Goal: Task Accomplishment & Management: Complete application form

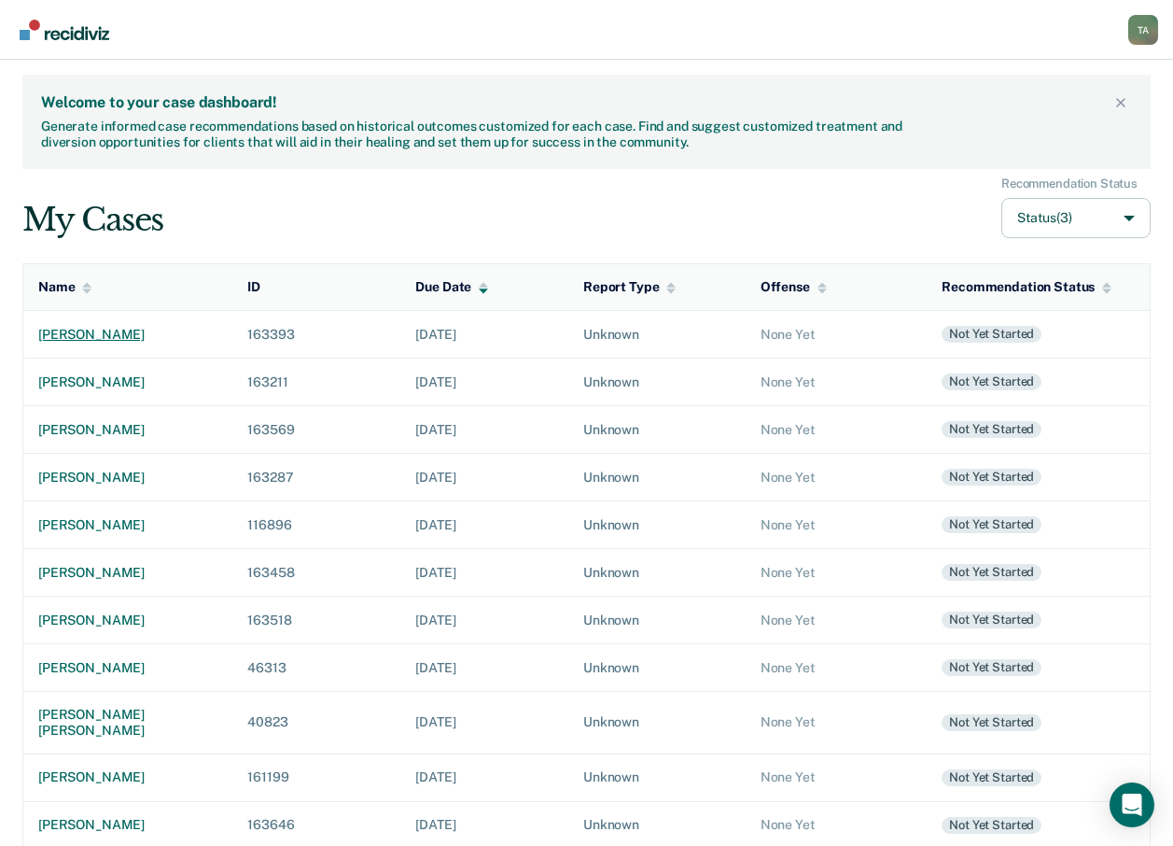
click at [134, 334] on div "[PERSON_NAME]" at bounding box center [127, 335] width 179 height 16
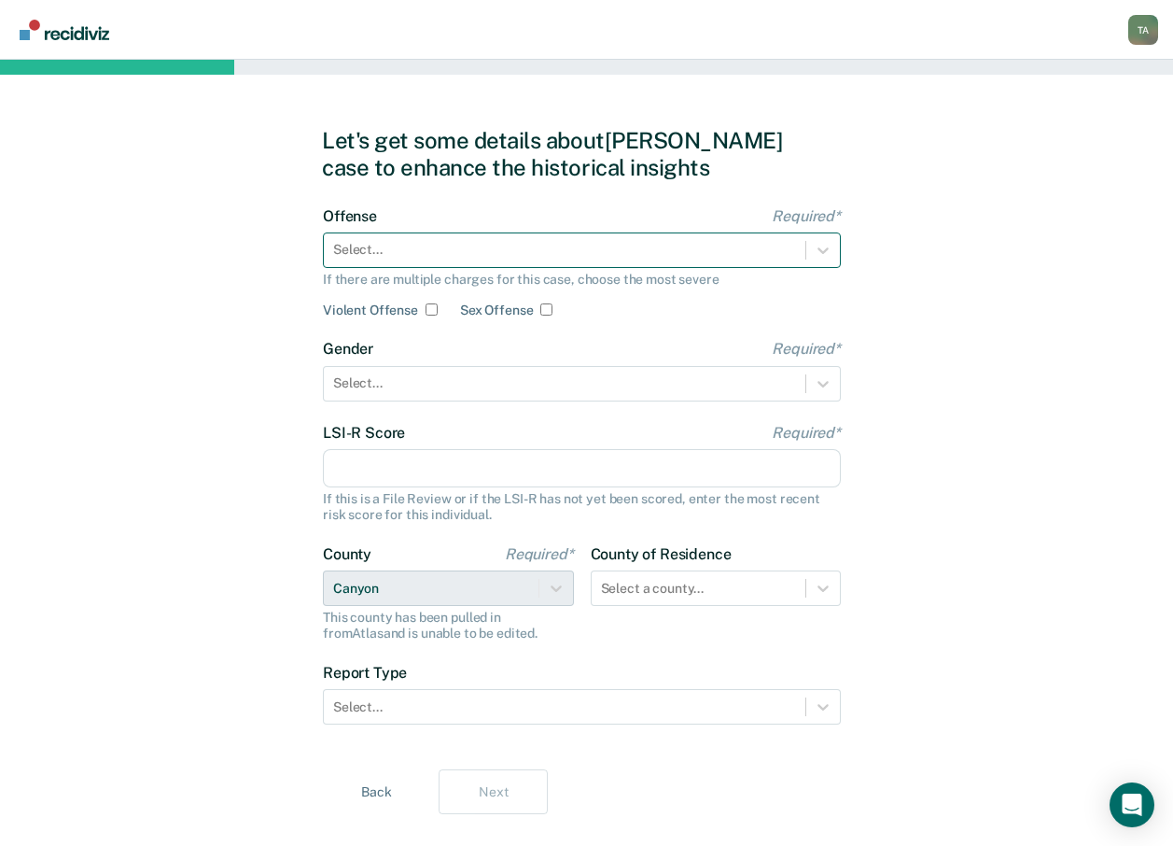
click at [440, 256] on div at bounding box center [564, 250] width 463 height 20
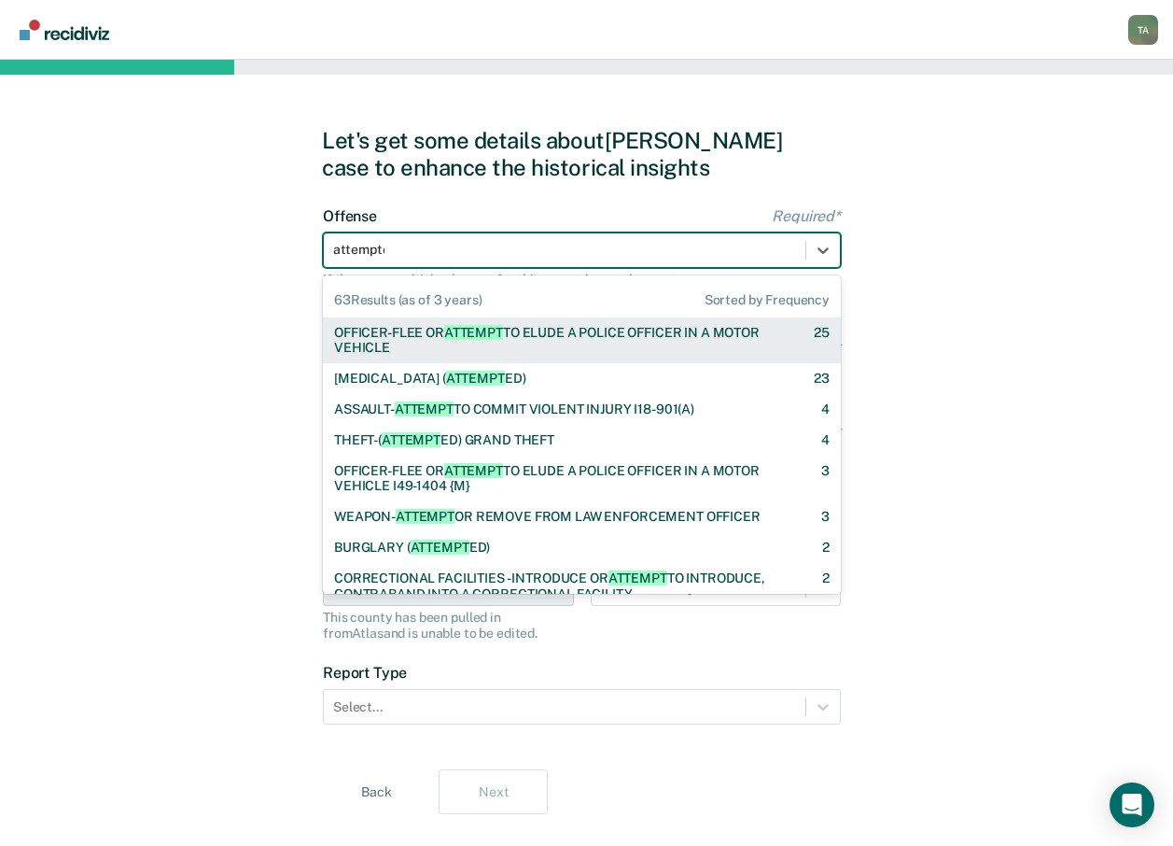
type input "attempted"
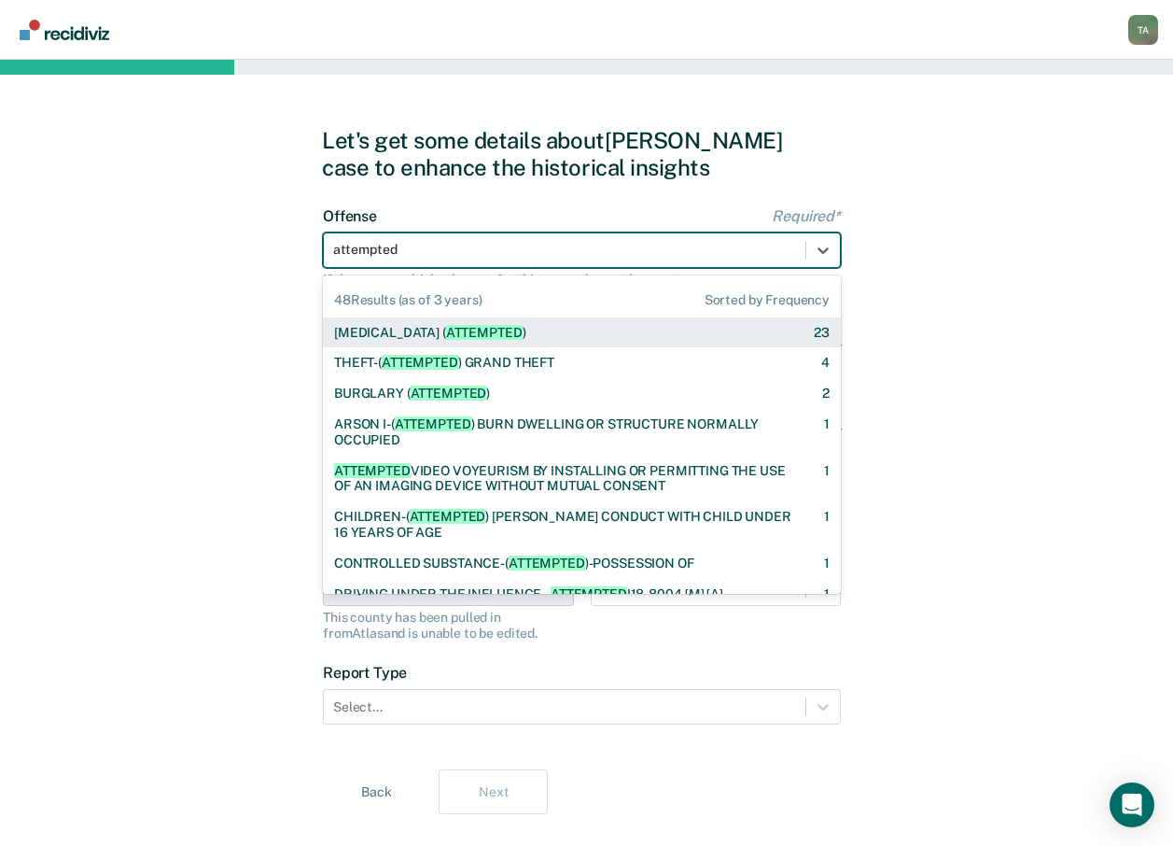
click at [451, 329] on span "ATTEMPTED" at bounding box center [484, 332] width 77 height 15
checkbox input "true"
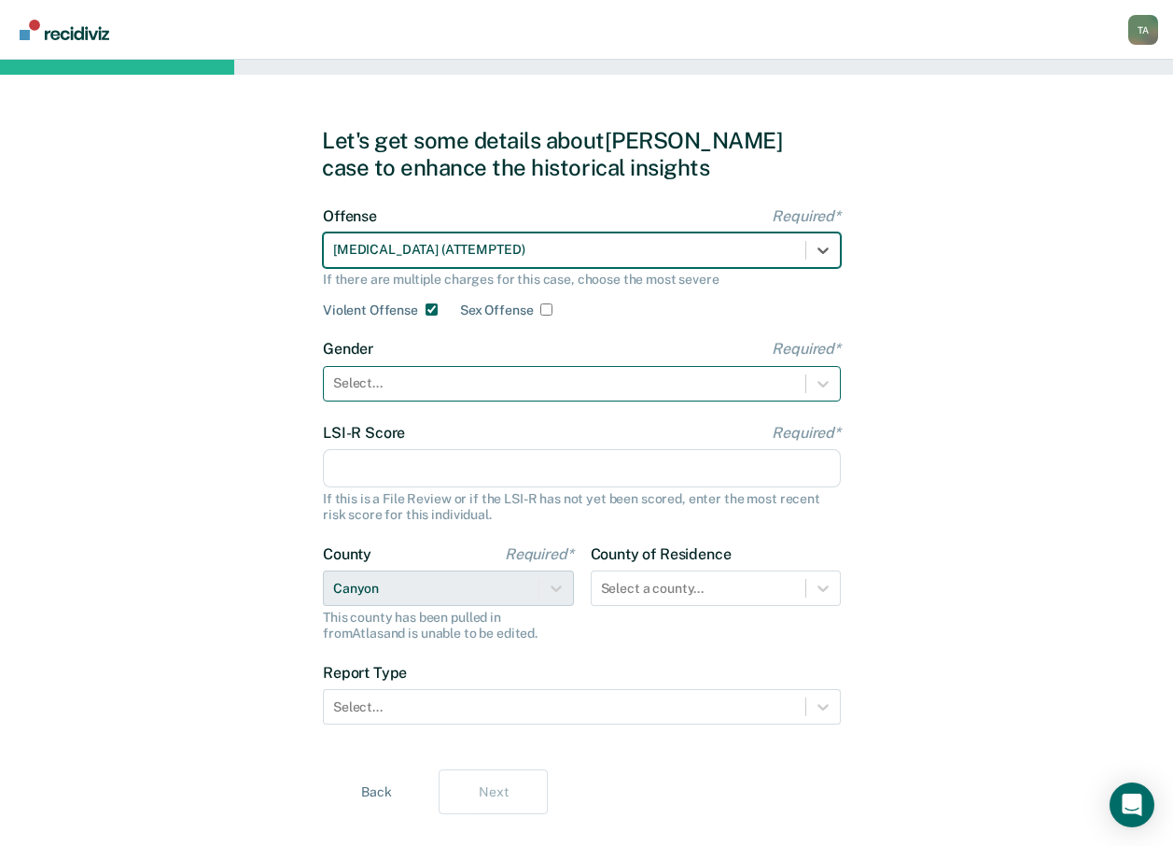
click at [387, 382] on div at bounding box center [564, 383] width 463 height 20
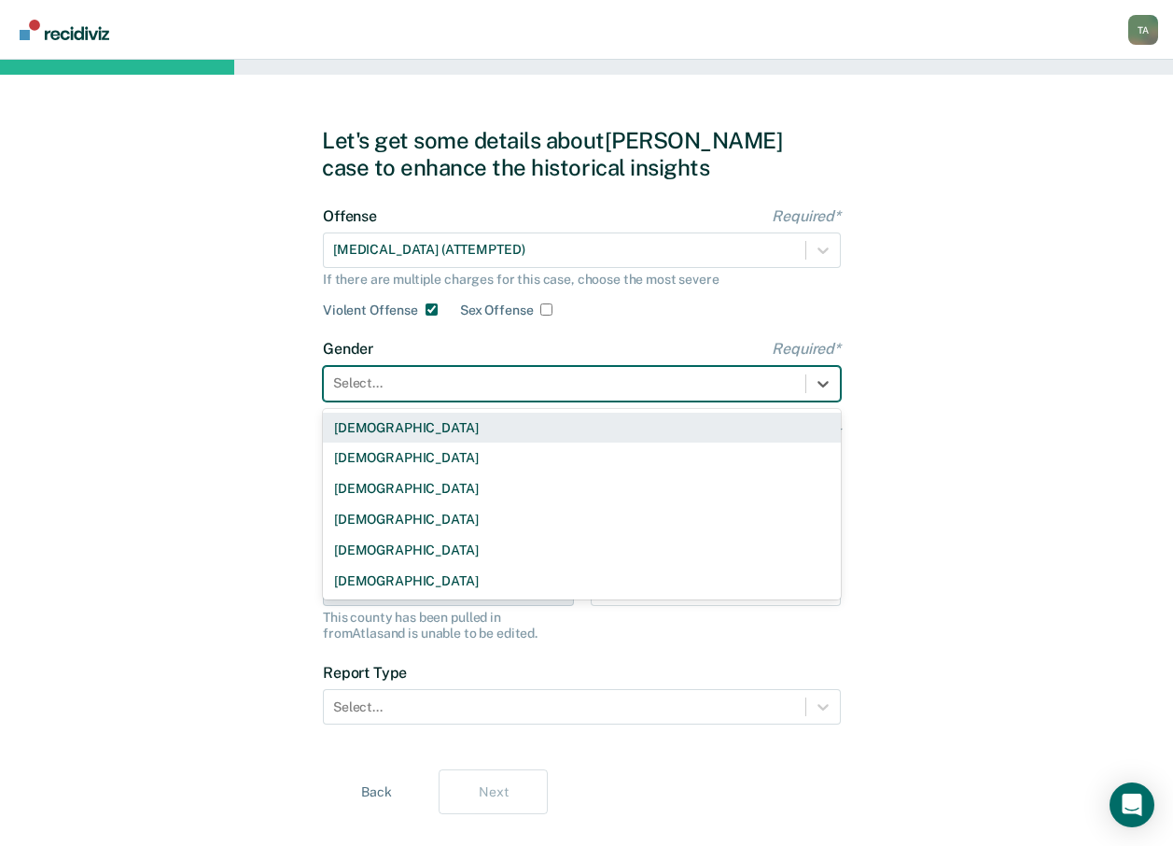
click at [350, 434] on div "[DEMOGRAPHIC_DATA]" at bounding box center [582, 427] width 518 height 31
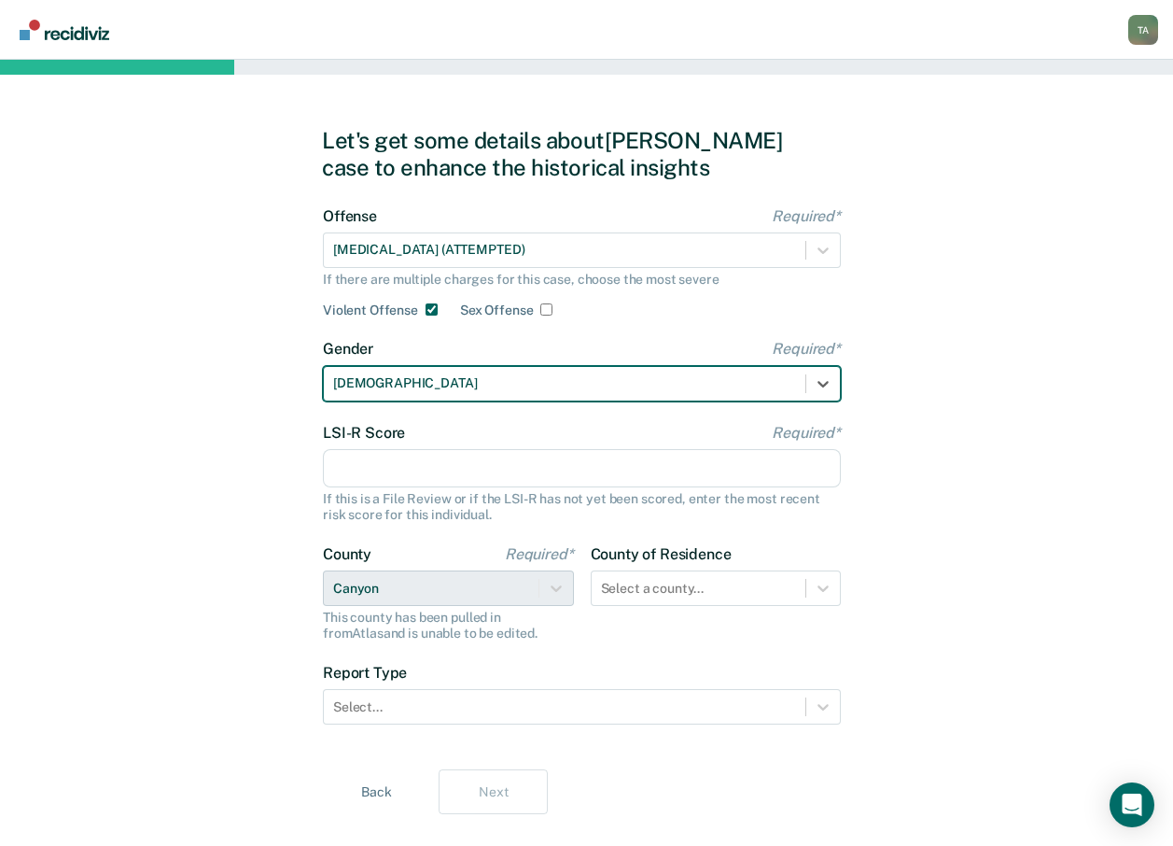
click at [452, 465] on input "LSI-R Score Required*" at bounding box center [582, 468] width 518 height 39
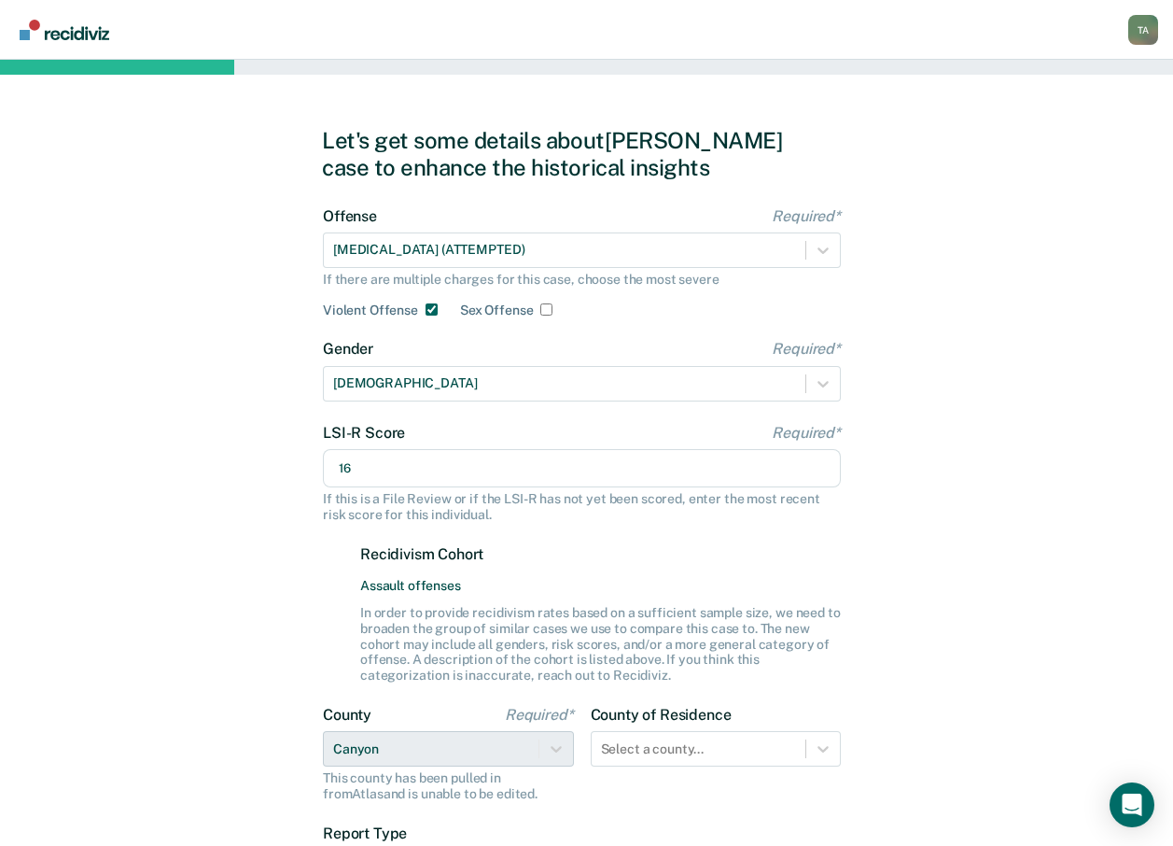
type input "16"
click at [120, 451] on div "Let's get some details about [PERSON_NAME] case to enhance the historical insig…" at bounding box center [586, 551] width 1173 height 982
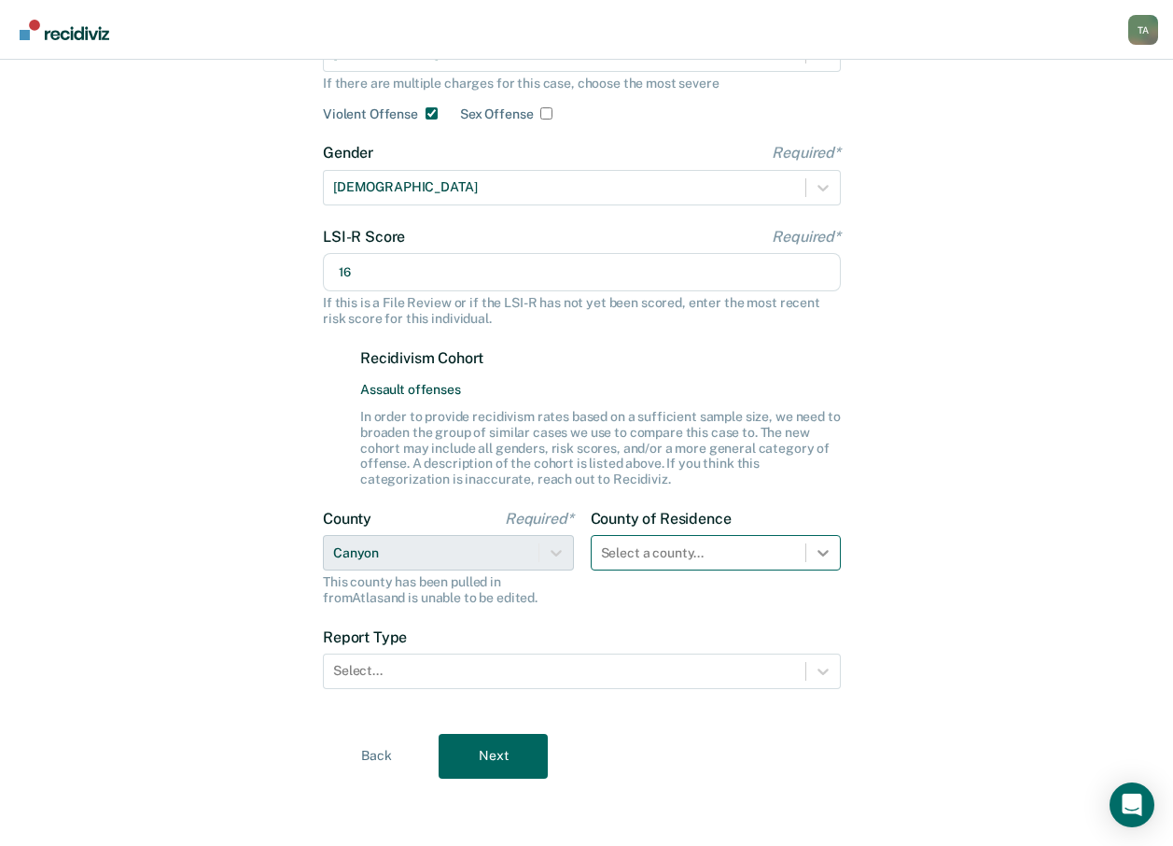
click at [811, 552] on div at bounding box center [823, 553] width 34 height 34
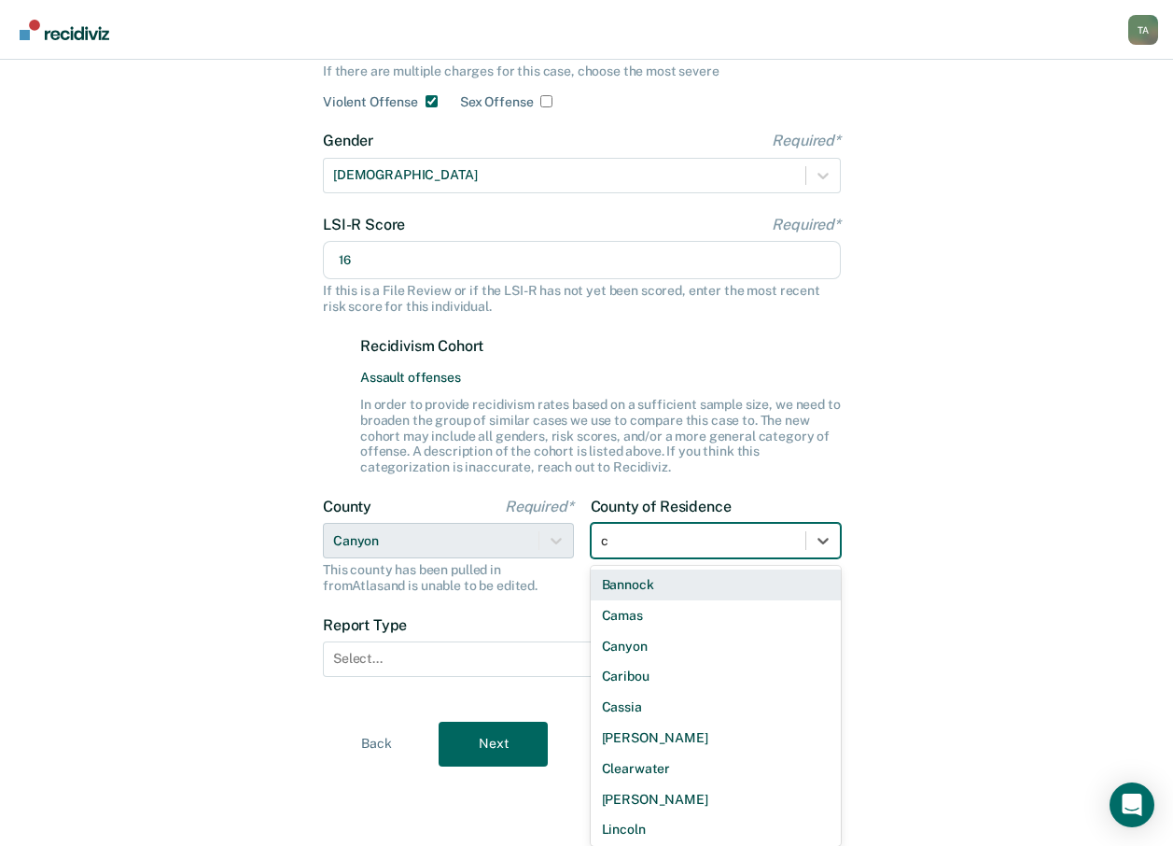
type input "ca"
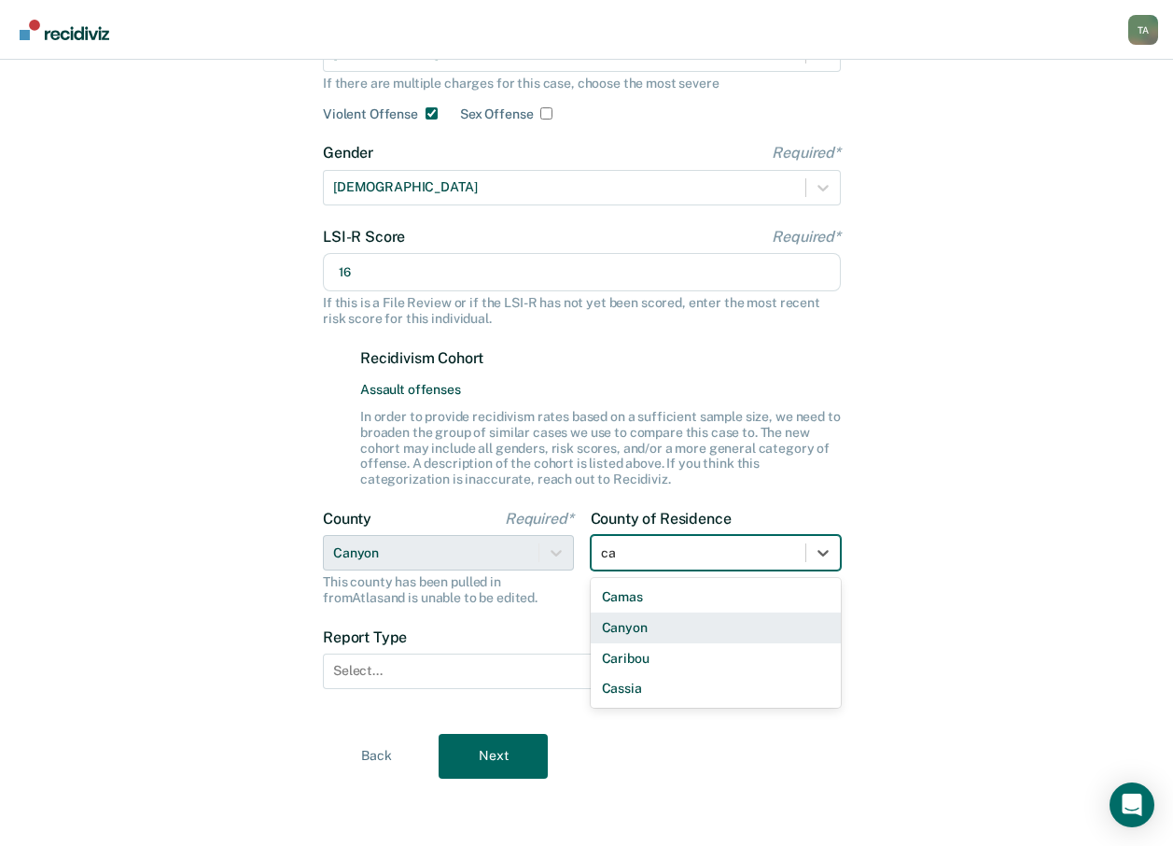
click at [664, 632] on div "Canyon" at bounding box center [716, 627] width 251 height 31
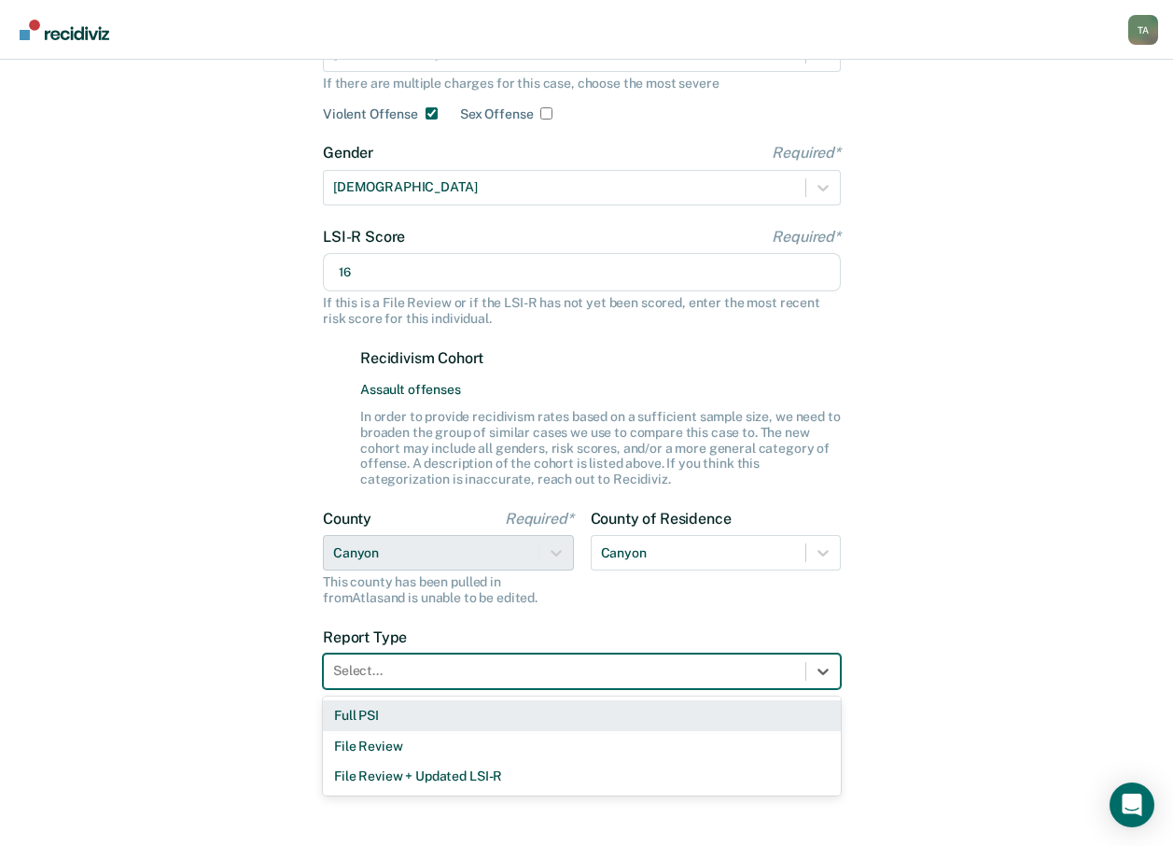
drag, startPoint x: 595, startPoint y: 670, endPoint x: 359, endPoint y: 651, distance: 236.8
click at [594, 670] on div at bounding box center [564, 671] width 463 height 20
click at [355, 720] on div "Full PSI" at bounding box center [582, 715] width 518 height 31
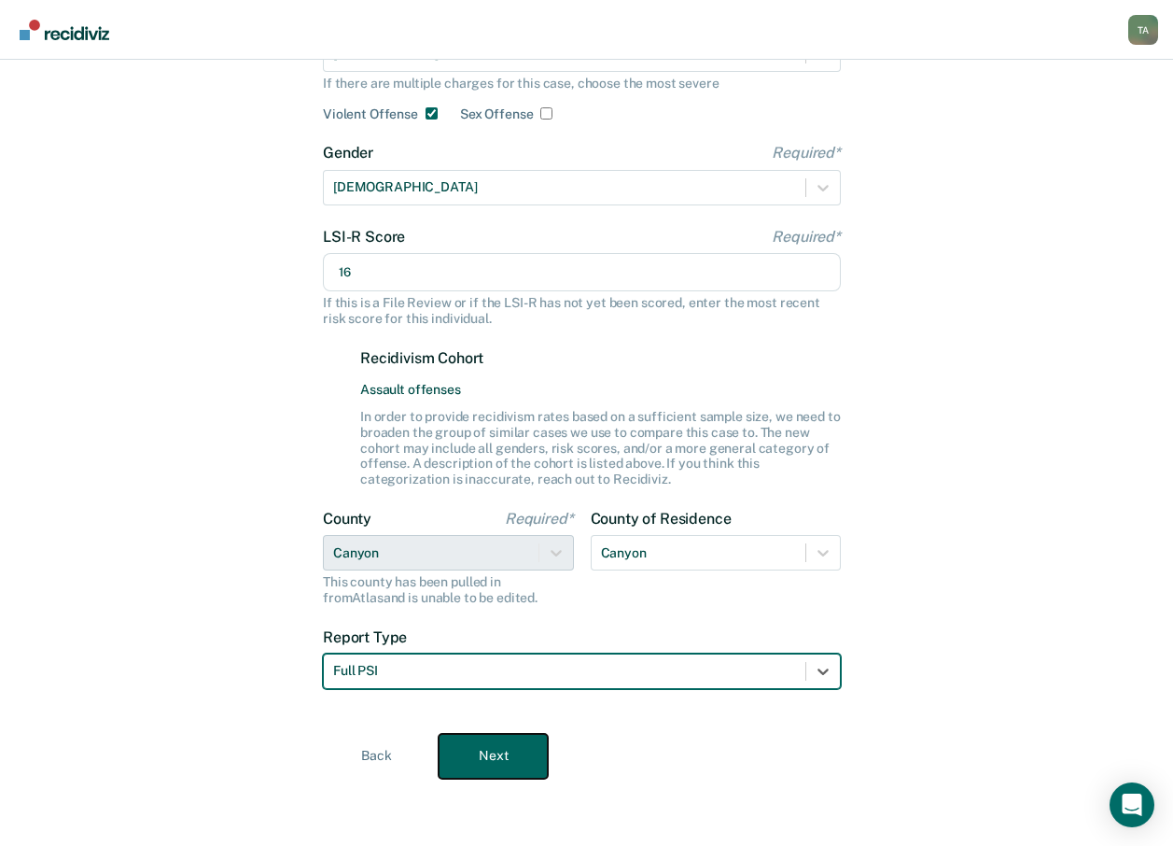
click at [515, 762] on button "Next" at bounding box center [493, 756] width 109 height 45
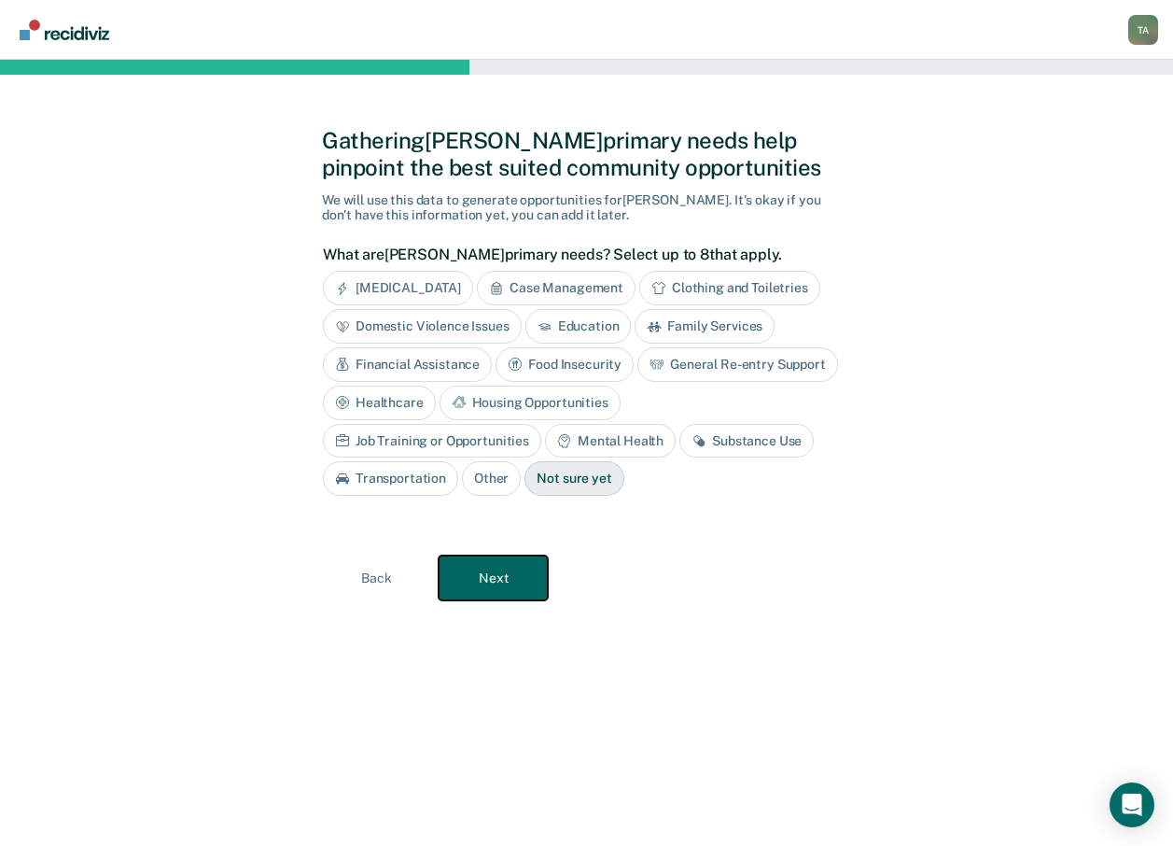
scroll to position [0, 0]
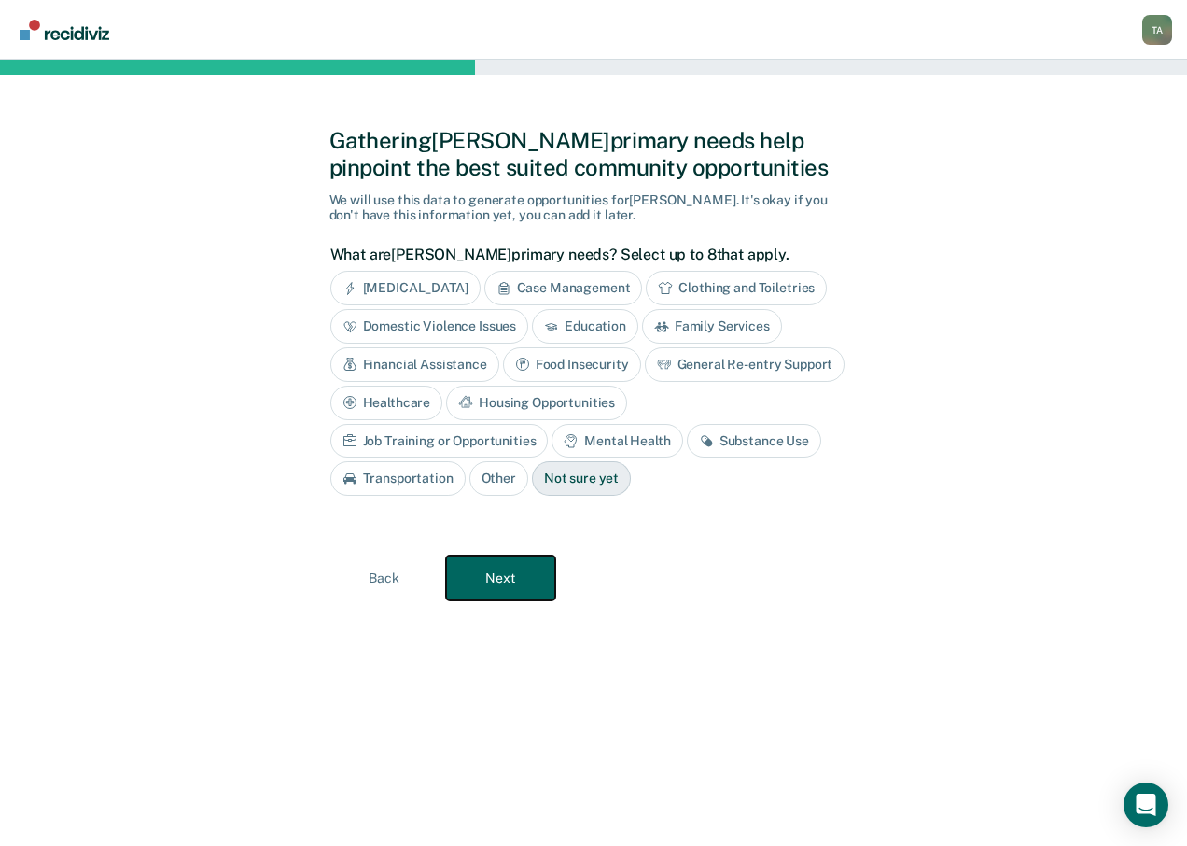
click at [515, 589] on button "Next" at bounding box center [500, 577] width 109 height 45
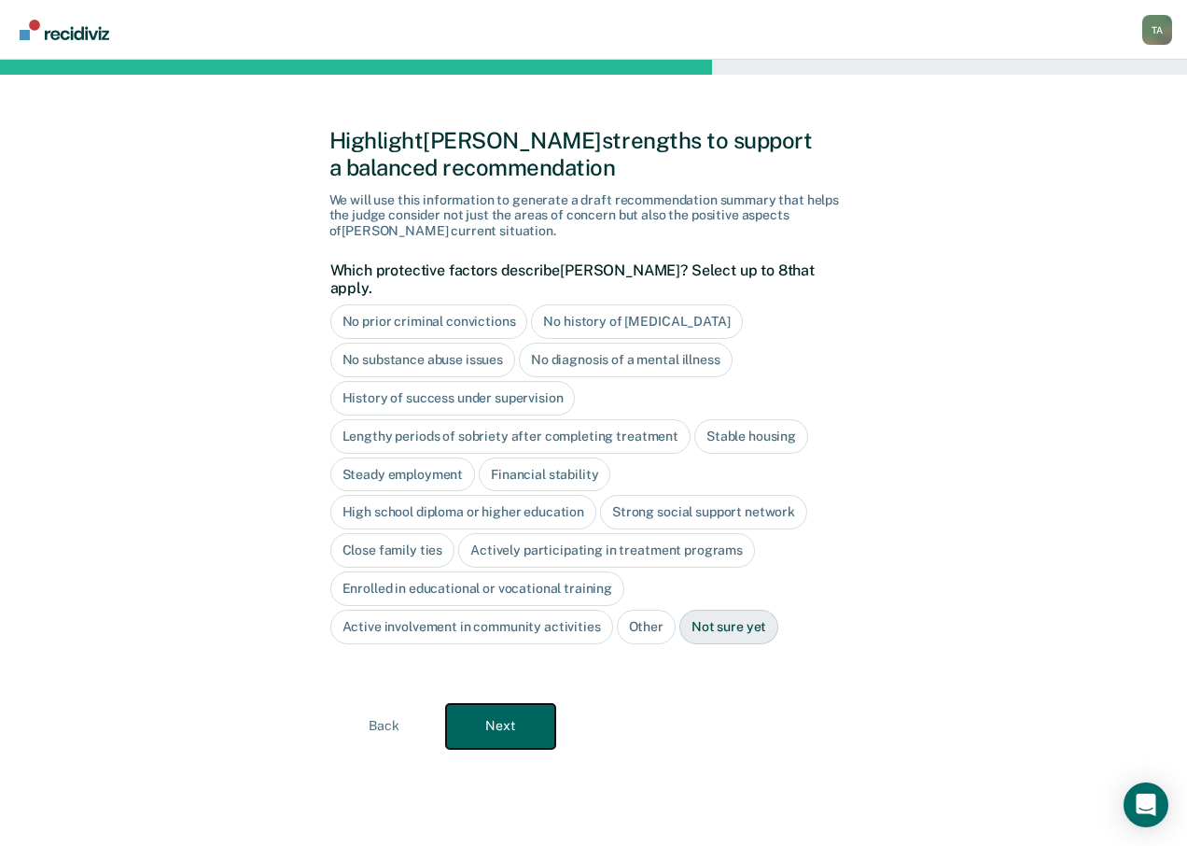
click at [503, 713] on button "Next" at bounding box center [500, 726] width 109 height 45
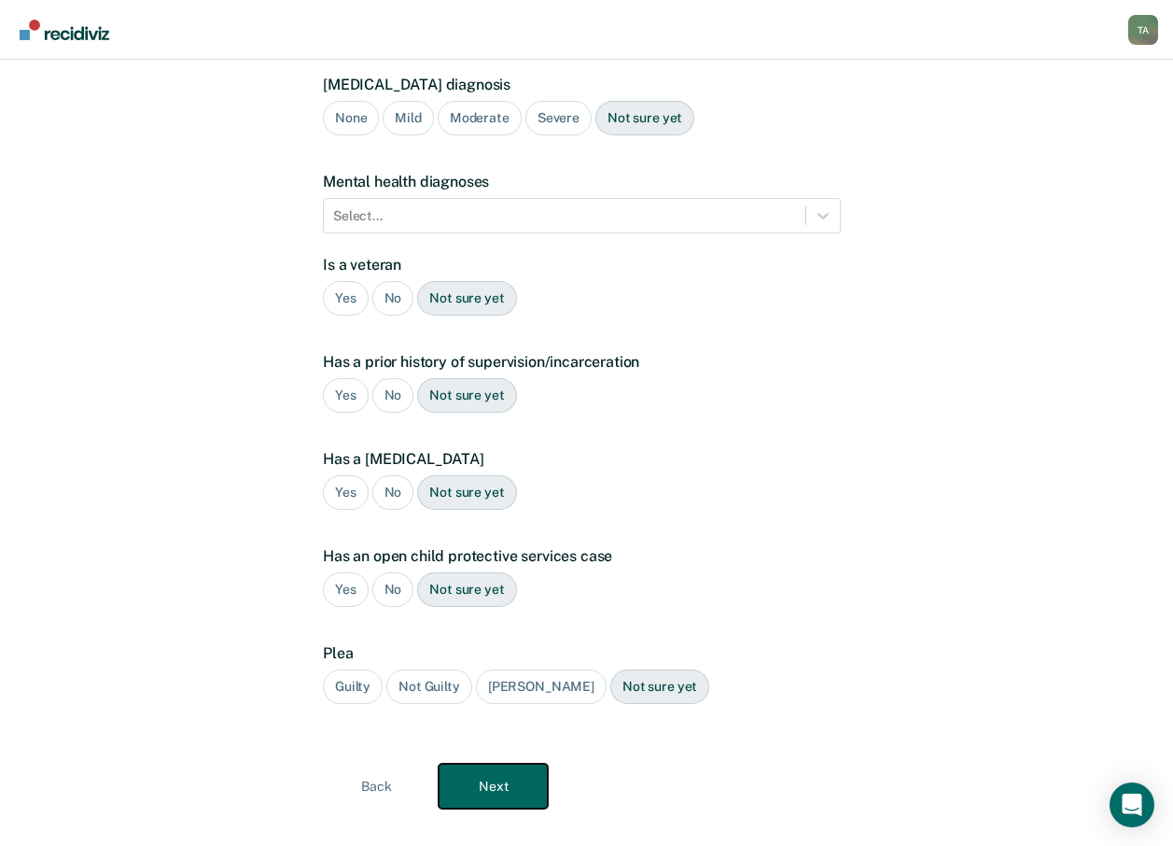
scroll to position [200, 0]
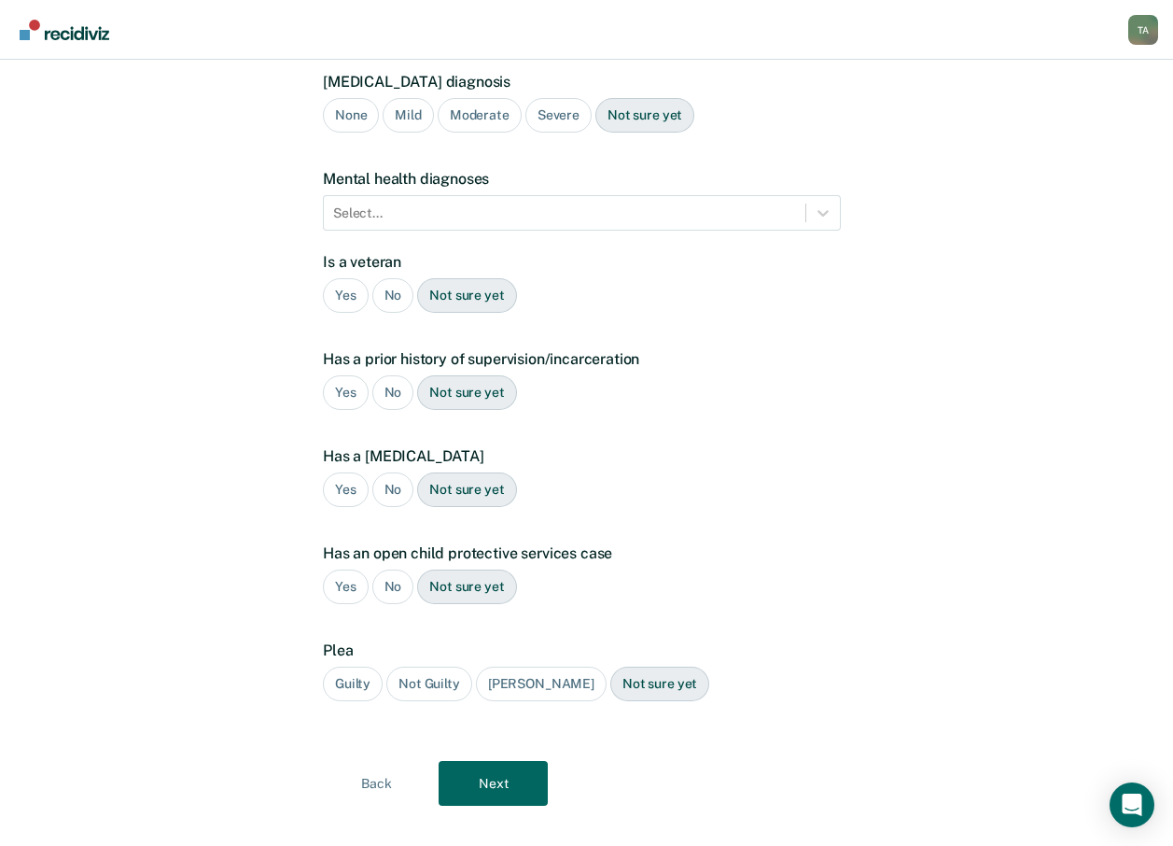
click at [392, 278] on div "No" at bounding box center [393, 295] width 42 height 35
click at [399, 375] on div "No" at bounding box center [393, 392] width 42 height 35
click at [381, 472] on div "No" at bounding box center [393, 489] width 42 height 35
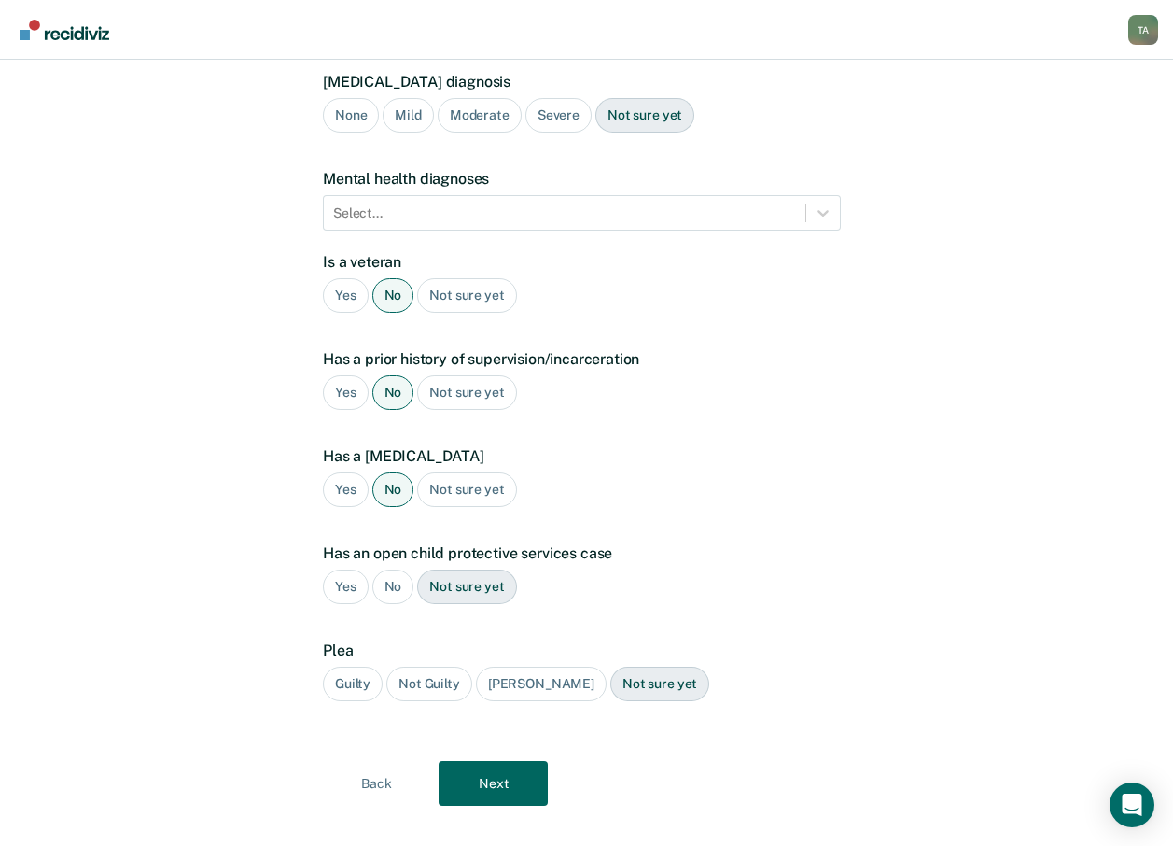
click at [391, 569] on div "No" at bounding box center [393, 586] width 42 height 35
click at [357, 666] on div "Guilty" at bounding box center [353, 683] width 60 height 35
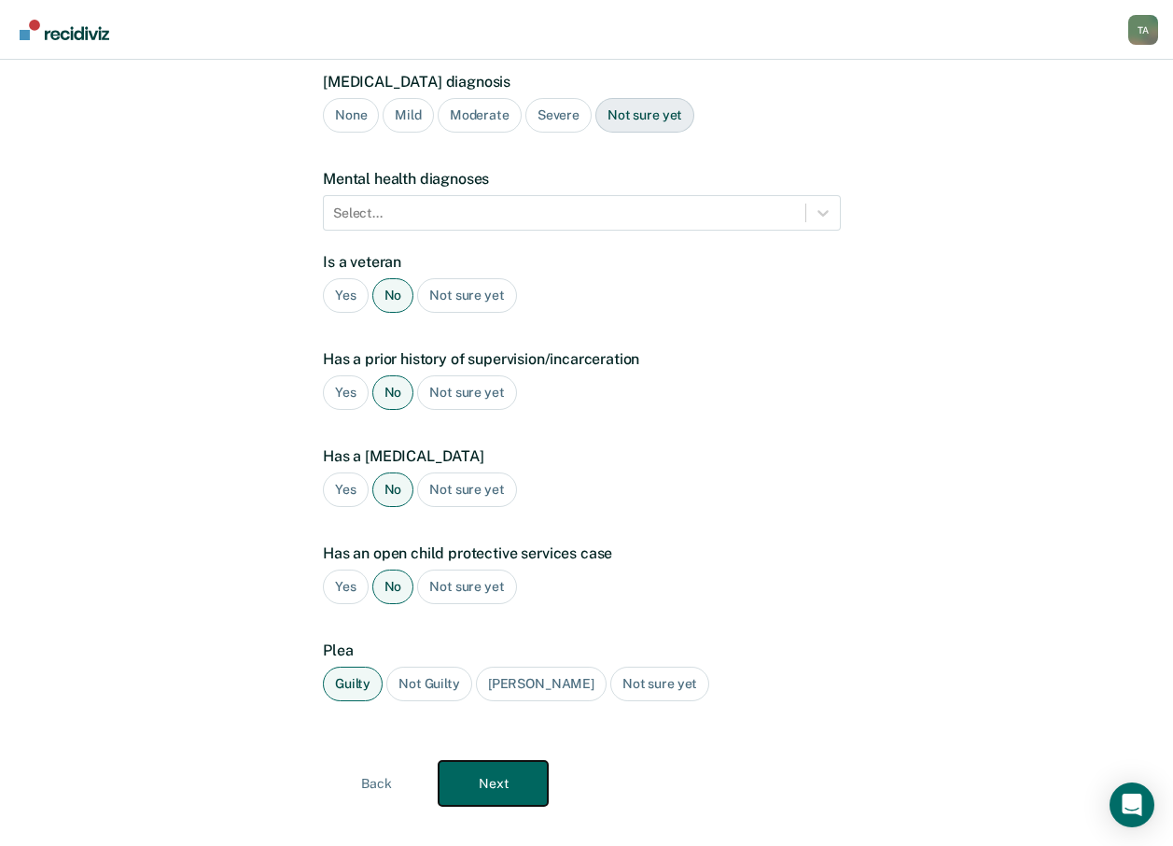
click at [481, 761] on button "Next" at bounding box center [493, 783] width 109 height 45
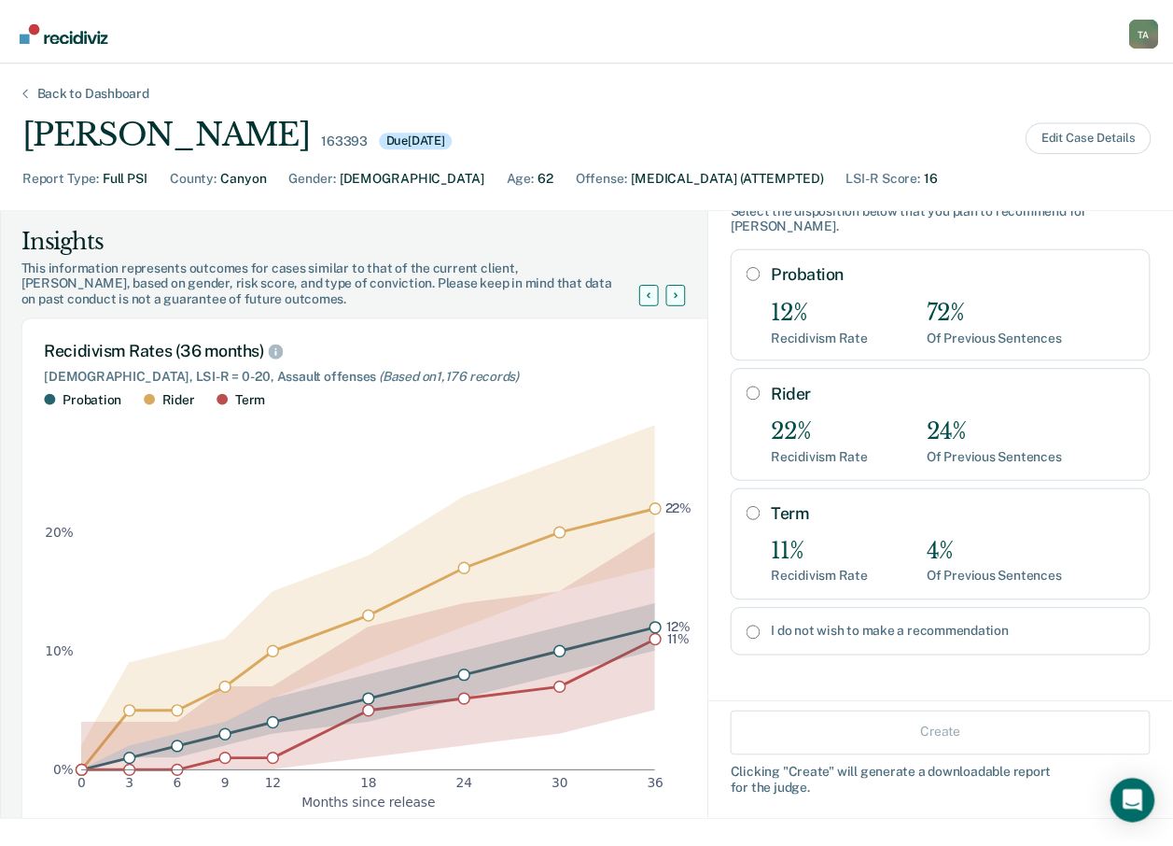
scroll to position [93, 0]
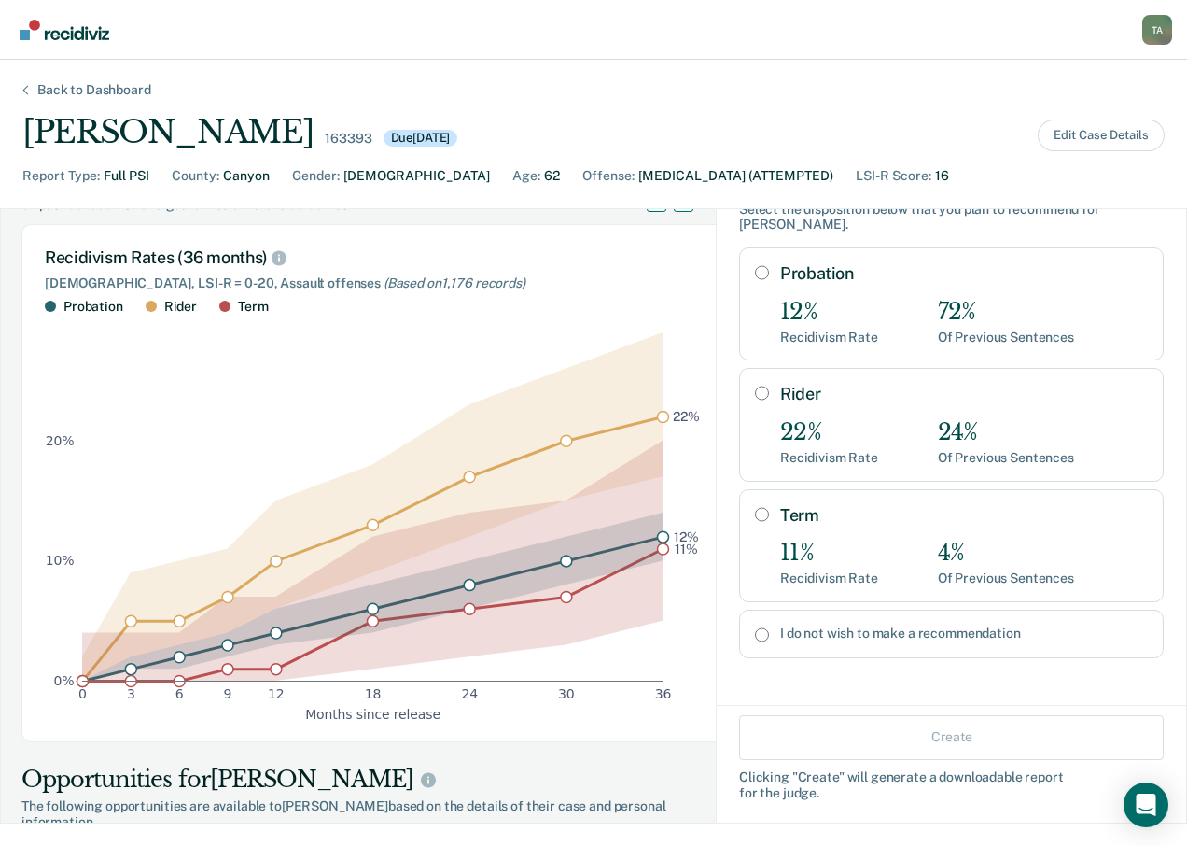
click at [755, 639] on input "I do not wish to make a recommendation" at bounding box center [762, 634] width 14 height 15
radio input "true"
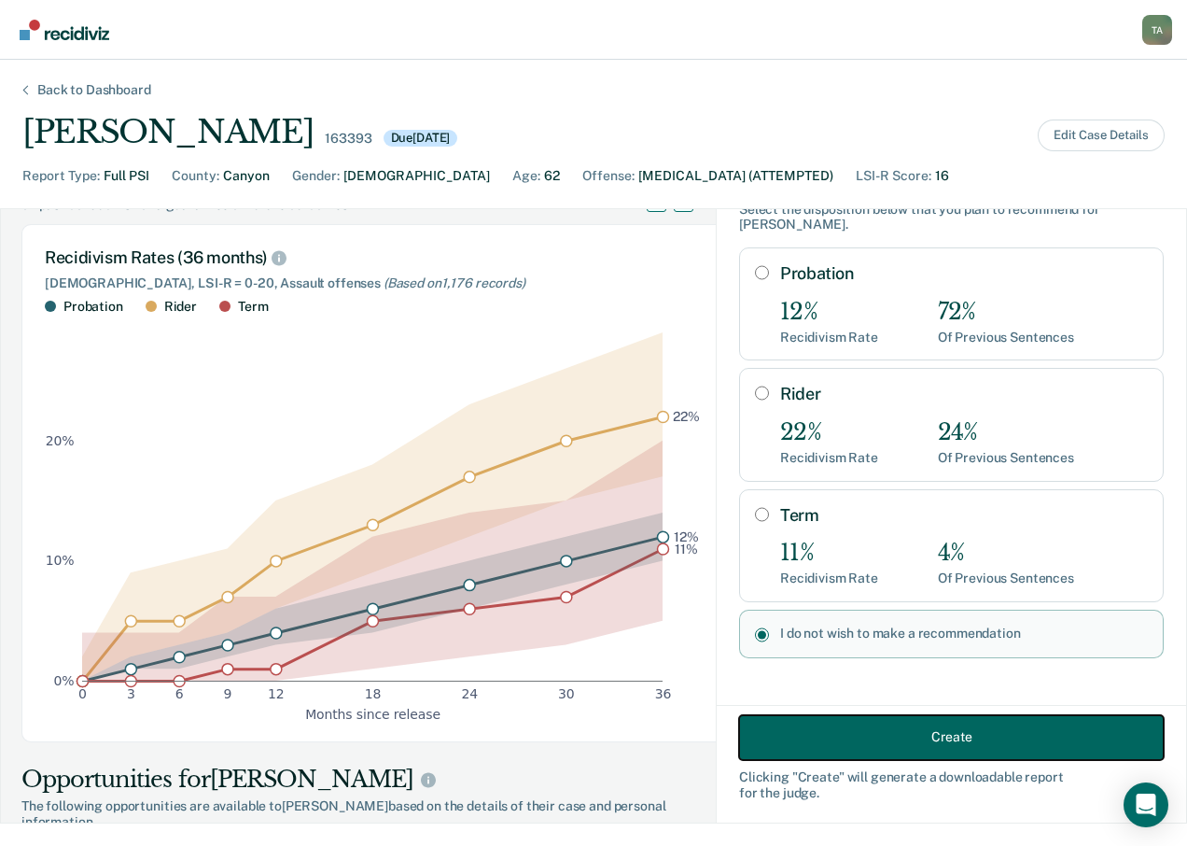
click at [898, 742] on button "Create" at bounding box center [951, 736] width 425 height 45
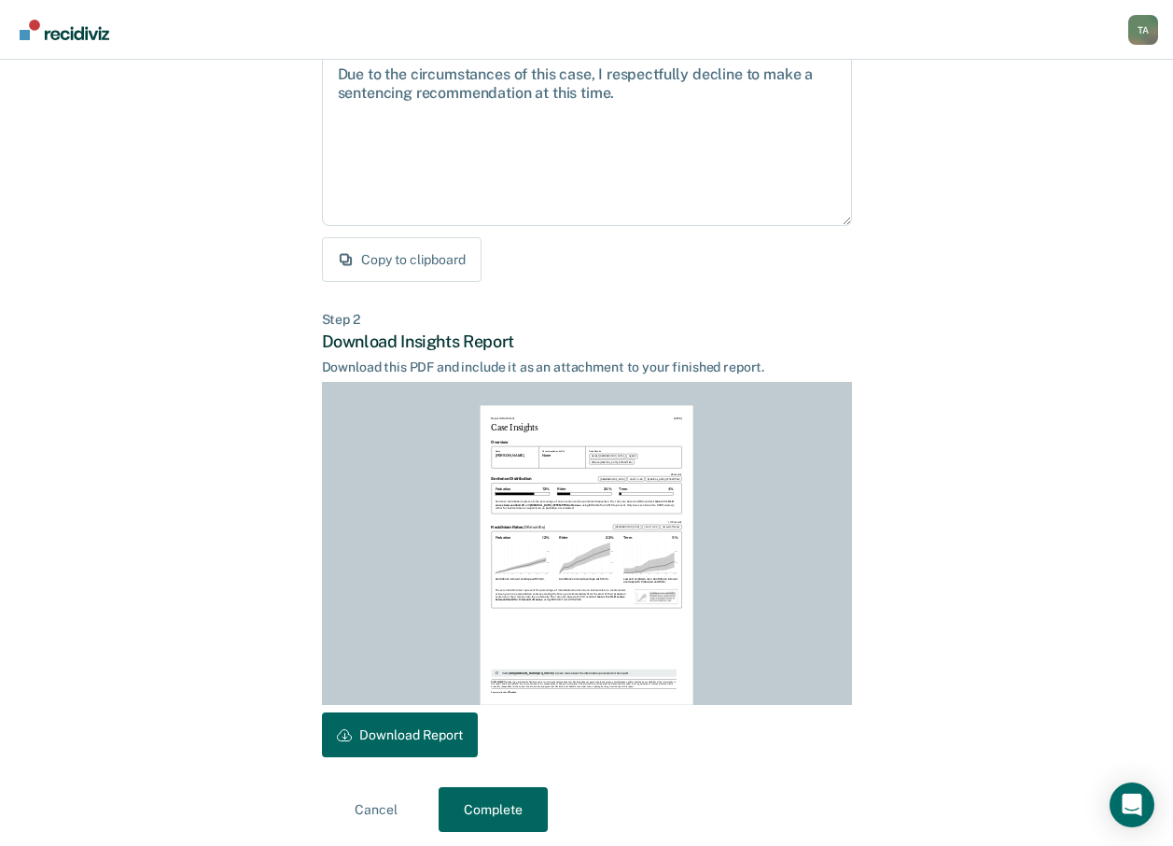
scroll to position [218, 0]
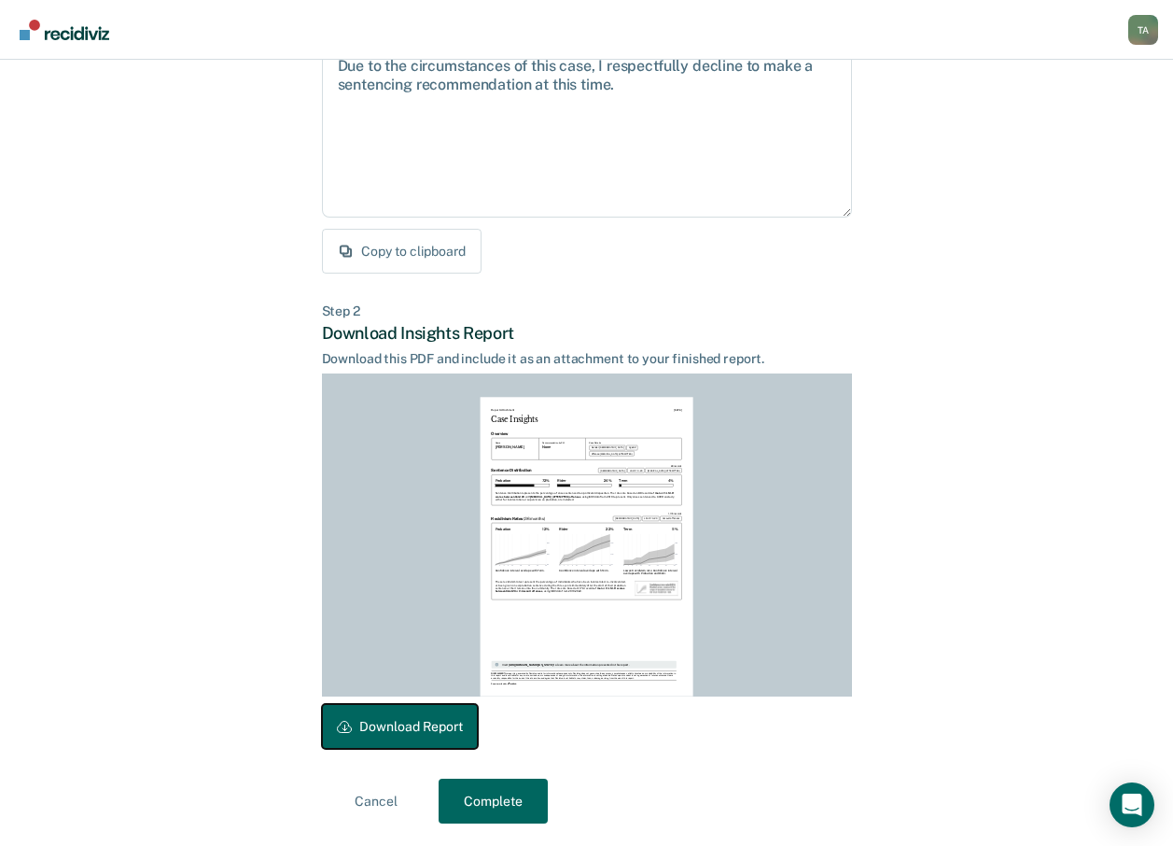
drag, startPoint x: 412, startPoint y: 725, endPoint x: 742, endPoint y: 313, distance: 527.9
click at [412, 726] on button "Download Report" at bounding box center [400, 726] width 156 height 45
